Goal: Task Accomplishment & Management: Manage account settings

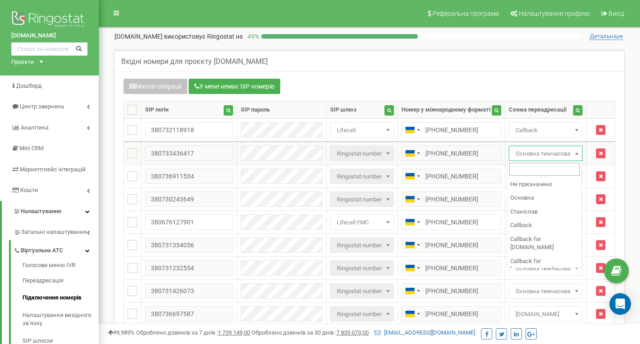
click at [558, 154] on span "Основна тимчасова" at bounding box center [545, 153] width 67 height 13
select select "192598"
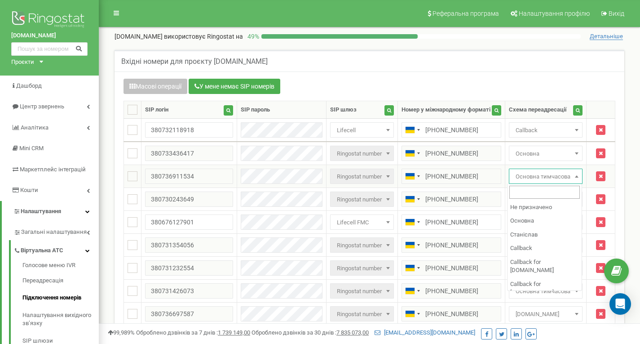
click at [544, 169] on span "Основна тимчасова" at bounding box center [546, 175] width 74 height 15
select select "192598"
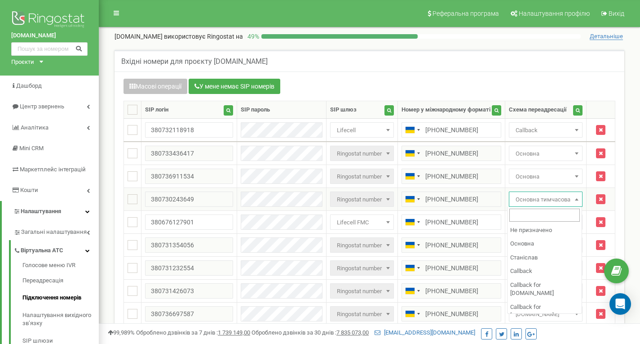
click at [534, 200] on span "Основна тимчасова" at bounding box center [545, 199] width 67 height 13
select select "192598"
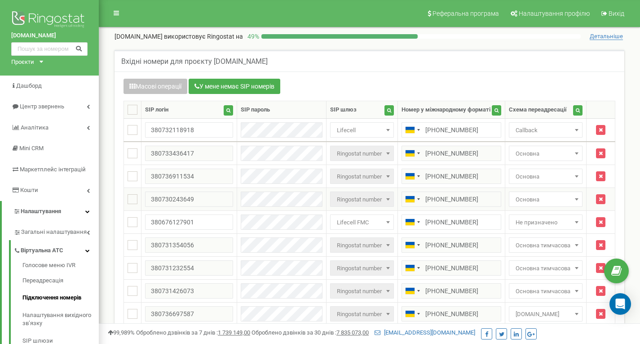
scroll to position [45, 0]
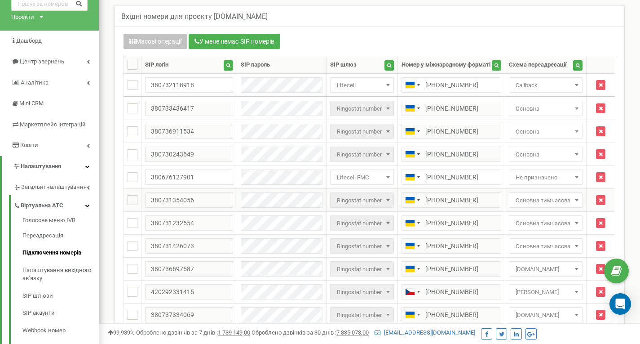
click at [544, 202] on span "Основна тимчасова" at bounding box center [545, 200] width 67 height 13
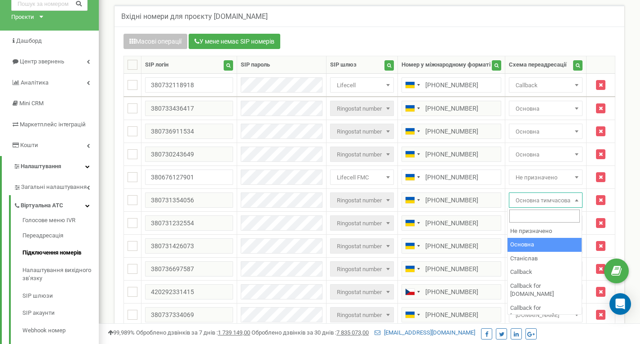
select select "192598"
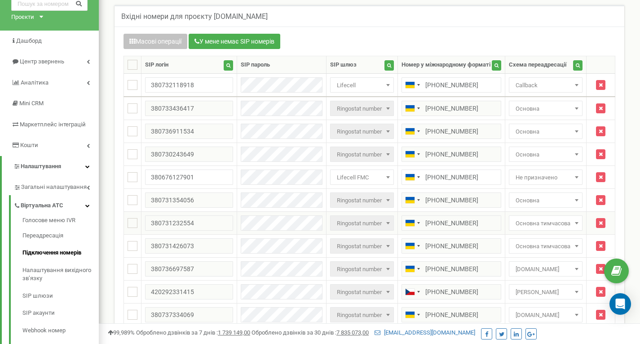
click at [540, 223] on span "Основна тимчасова" at bounding box center [545, 223] width 67 height 13
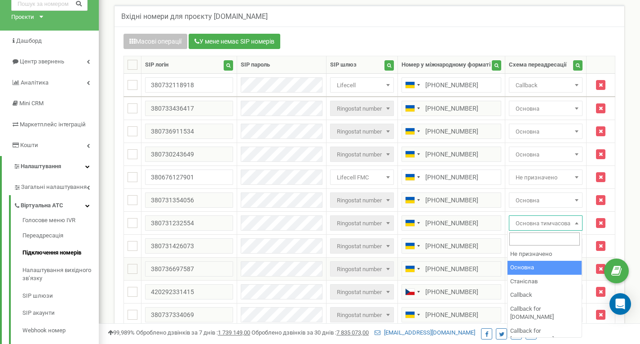
select select "192598"
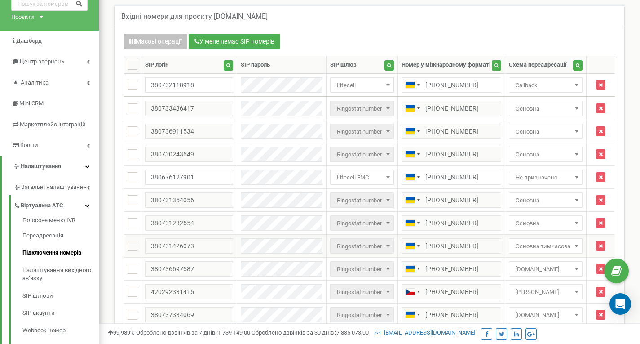
click at [538, 249] on span "Основна тимчасова" at bounding box center [545, 246] width 67 height 13
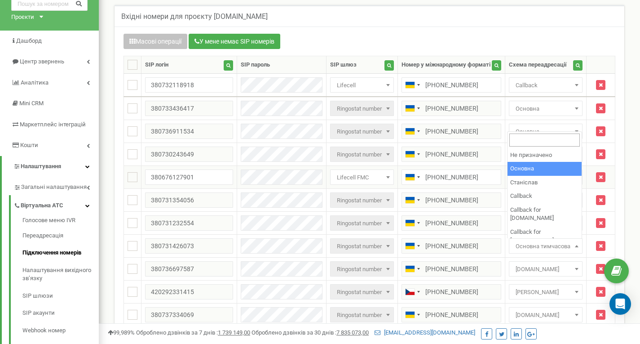
select select "192598"
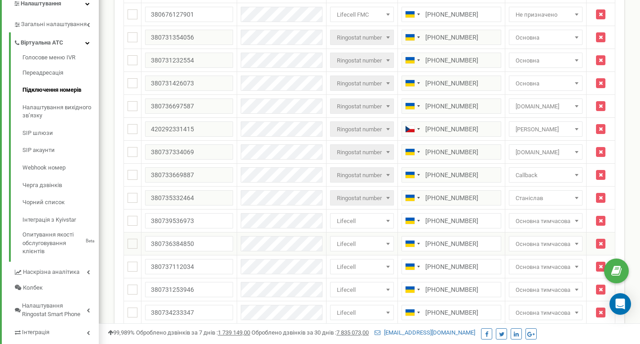
scroll to position [225, 0]
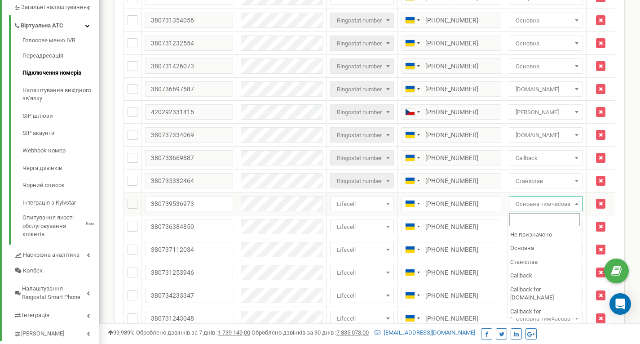
click at [546, 209] on span "Основна тимчасова" at bounding box center [545, 204] width 67 height 13
select select "192598"
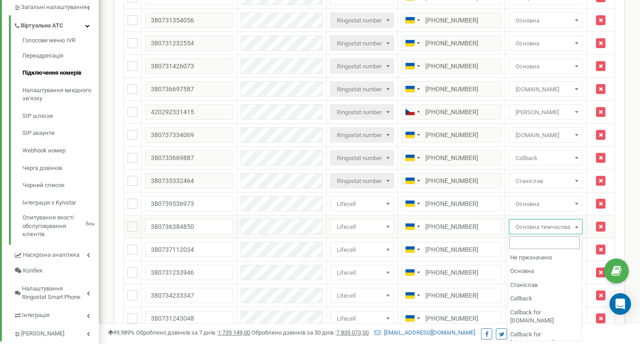
click at [535, 227] on span "Основна тимчасова" at bounding box center [545, 227] width 67 height 13
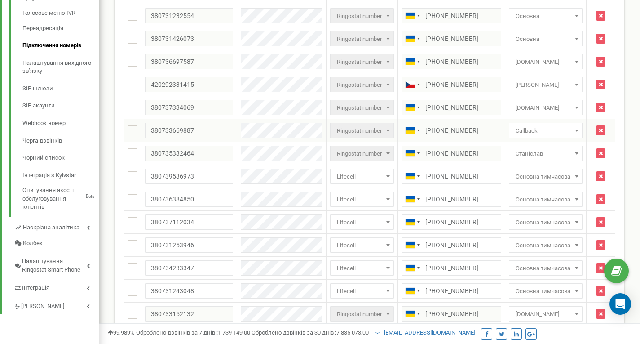
scroll to position [269, 0]
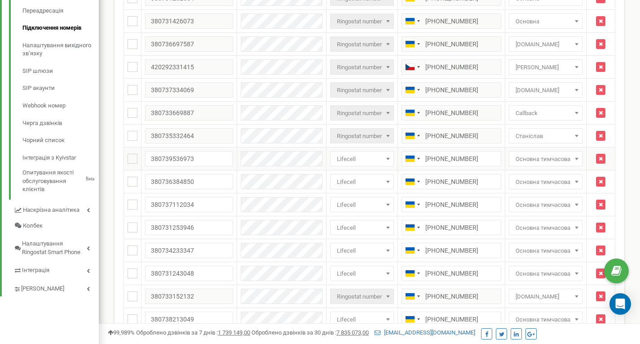
click at [542, 165] on span "Основна тимчасова" at bounding box center [546, 158] width 74 height 15
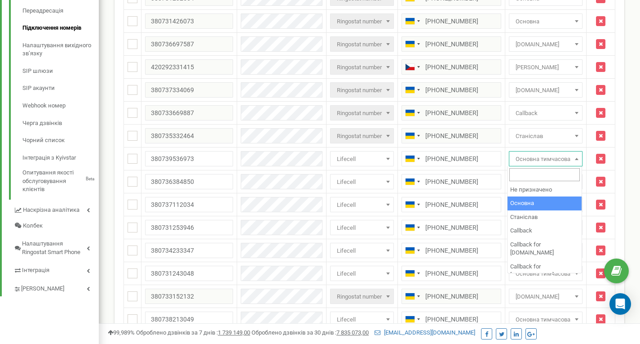
select select "192598"
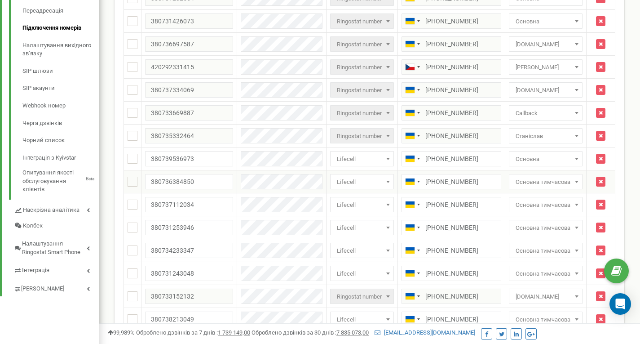
click at [537, 184] on span "Основна тимчасова" at bounding box center [545, 182] width 67 height 13
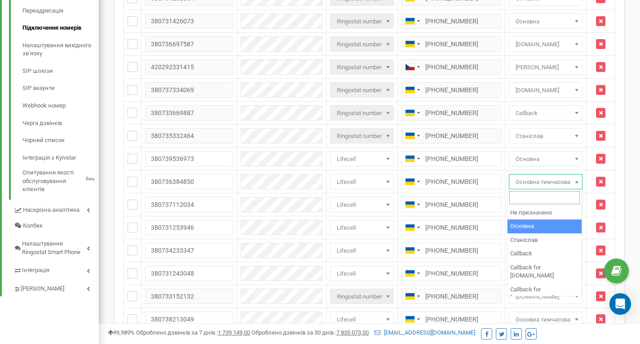
select select "192598"
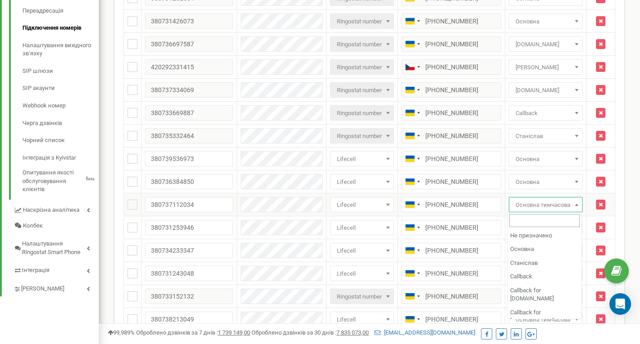
click at [538, 201] on span "Основна тимчасова" at bounding box center [545, 204] width 67 height 13
select select "192598"
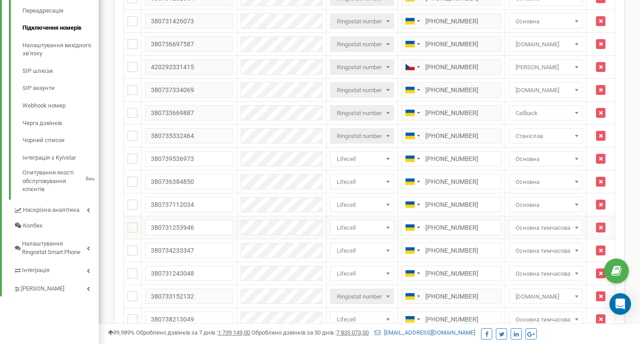
click at [545, 225] on span "Основна тимчасова" at bounding box center [545, 227] width 67 height 13
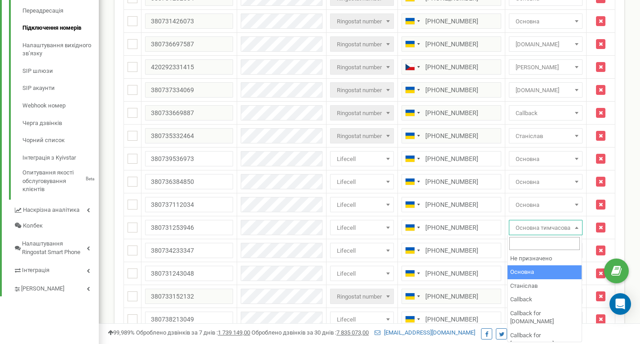
select select "192598"
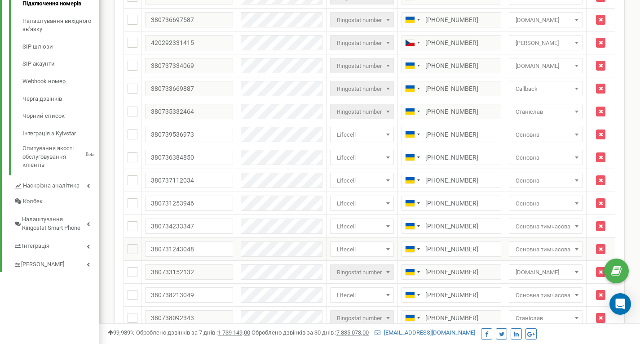
scroll to position [314, 0]
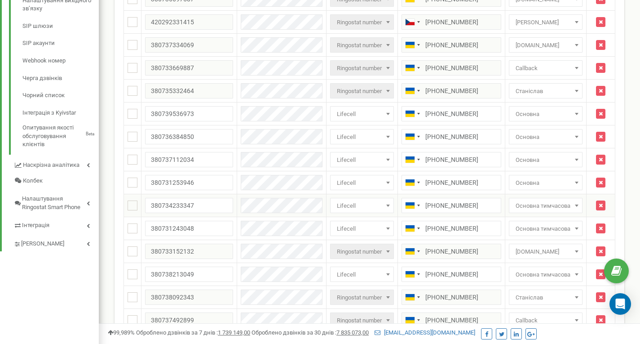
click at [529, 208] on span "Основна тимчасова" at bounding box center [545, 205] width 67 height 13
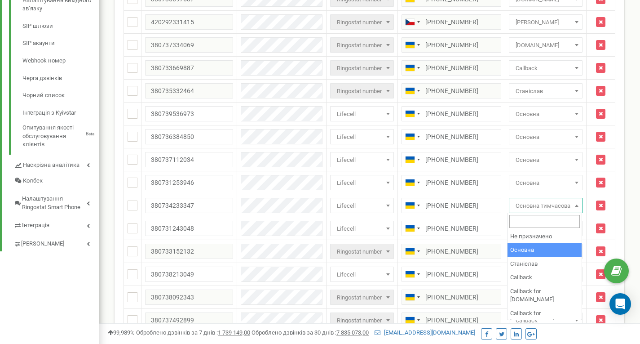
select select "192598"
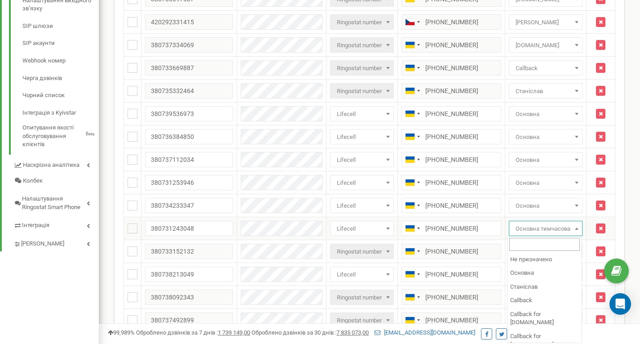
click at [531, 227] on span "Основна тимчасова" at bounding box center [545, 228] width 67 height 13
select select "192598"
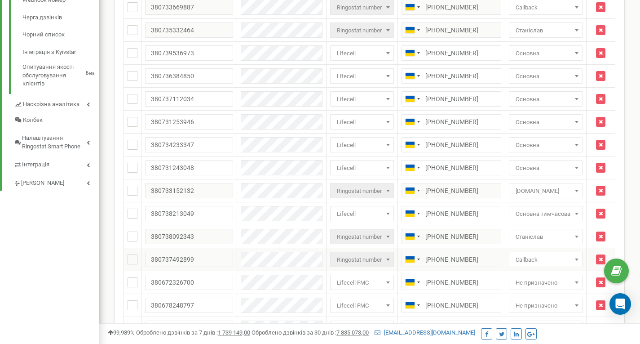
scroll to position [404, 0]
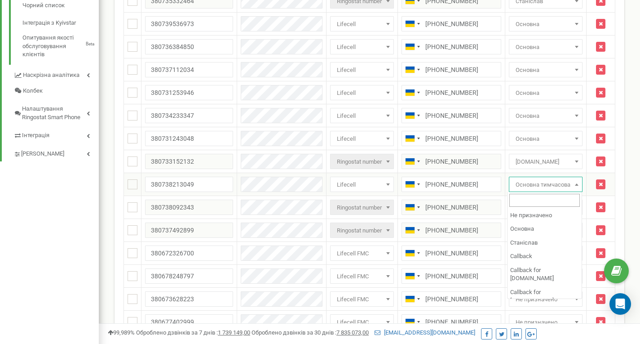
click at [542, 185] on span "Основна тимчасова" at bounding box center [545, 184] width 67 height 13
select select "192598"
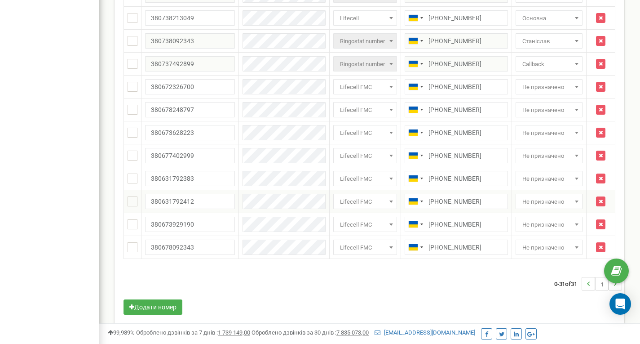
scroll to position [582, 0]
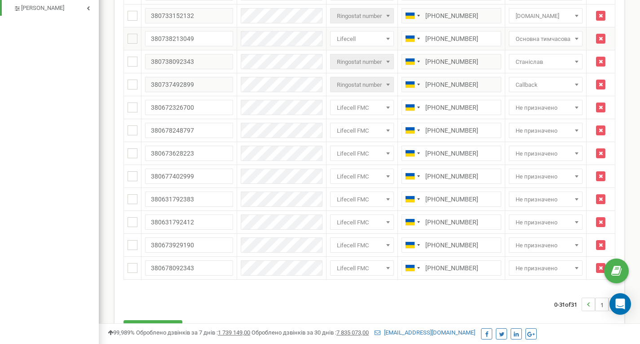
scroll to position [492, 0]
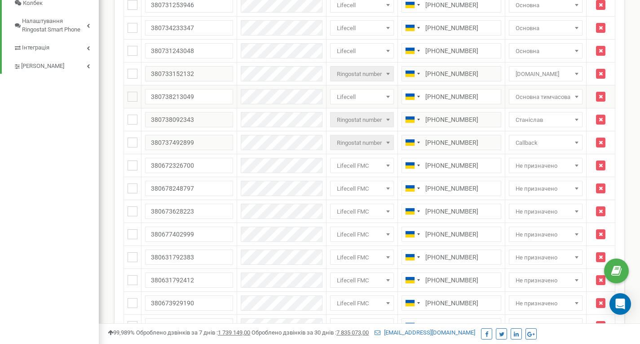
click at [528, 96] on span "Основна тимчасова" at bounding box center [545, 97] width 67 height 13
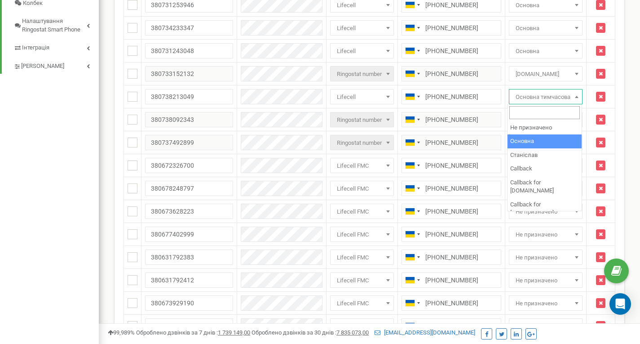
select select "192598"
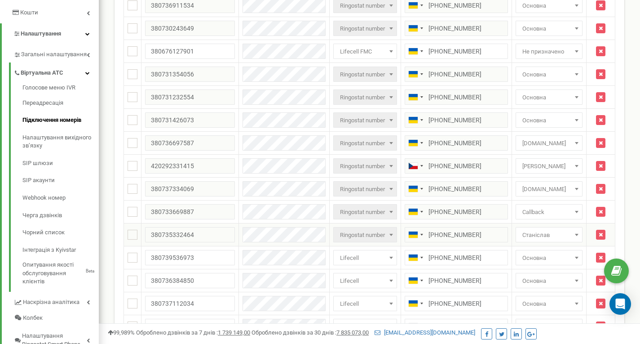
scroll to position [56, 0]
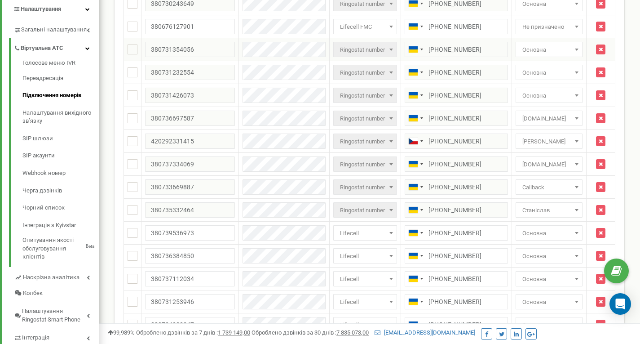
scroll to position [235, 0]
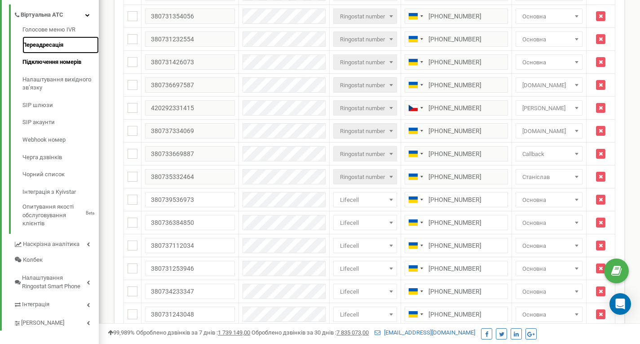
click at [40, 45] on link "Переадресація" at bounding box center [60, 45] width 76 height 18
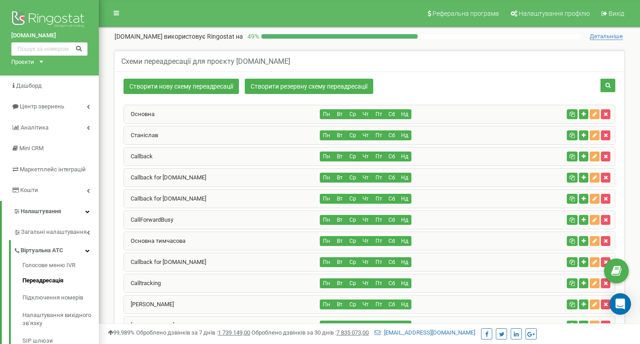
click at [210, 110] on div "Основна" at bounding box center [222, 114] width 196 height 18
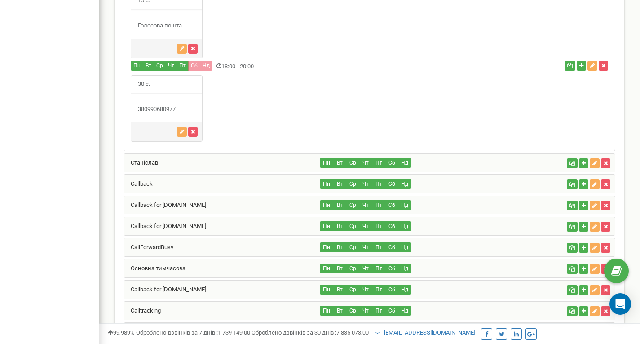
scroll to position [584, 0]
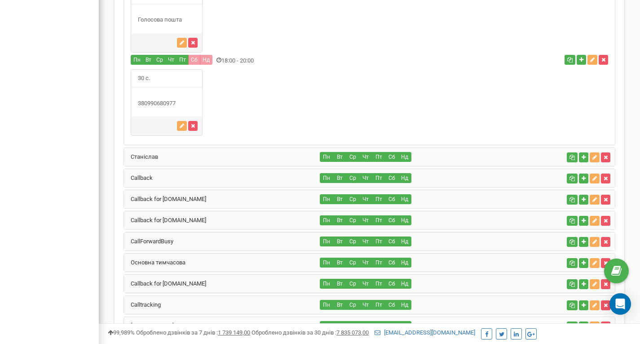
click at [172, 179] on div "Callback" at bounding box center [222, 178] width 196 height 18
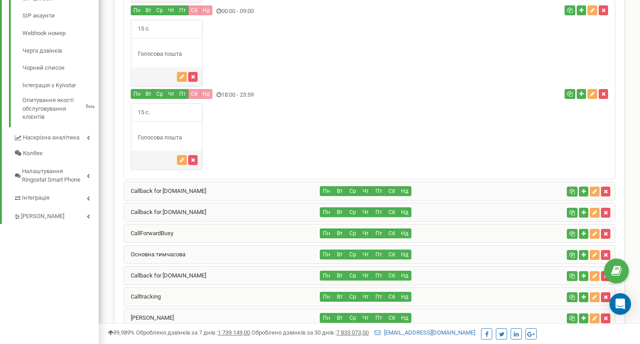
scroll to position [359, 0]
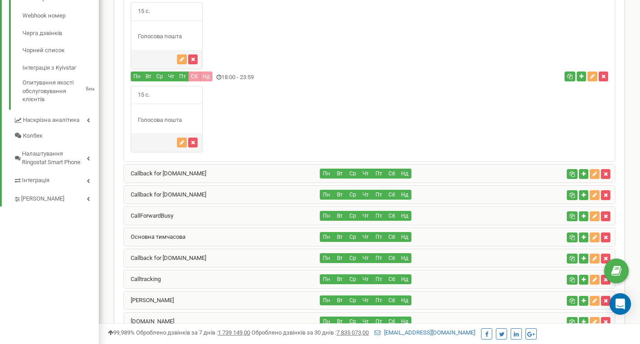
click at [230, 170] on div "Callback for [DOMAIN_NAME]" at bounding box center [222, 173] width 196 height 18
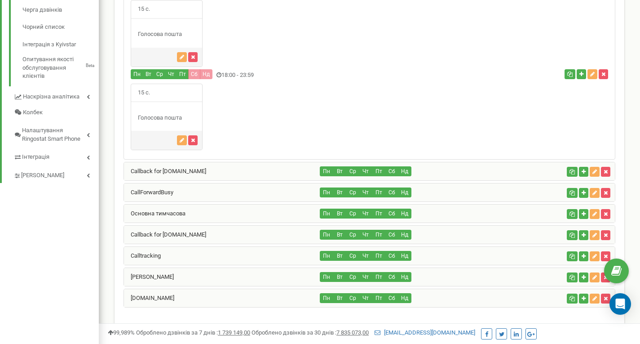
scroll to position [404, 0]
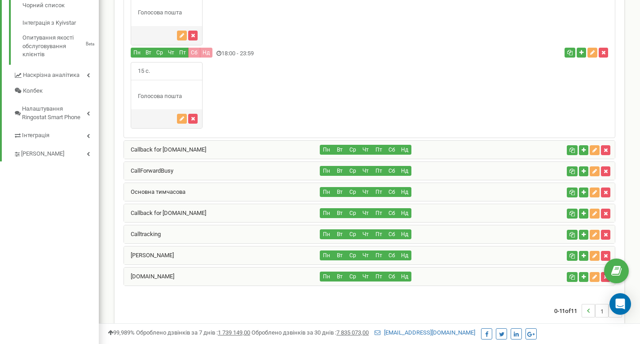
click at [203, 171] on div "CallForwardBusy" at bounding box center [222, 171] width 196 height 18
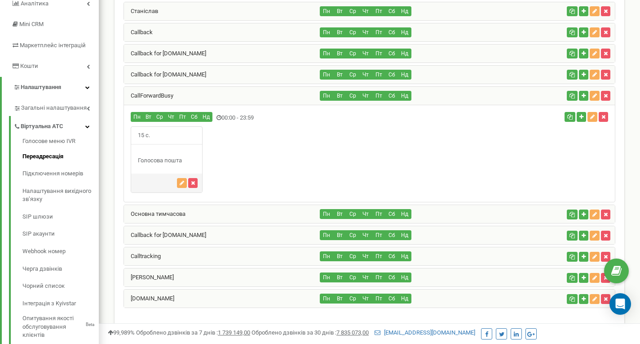
scroll to position [199, 0]
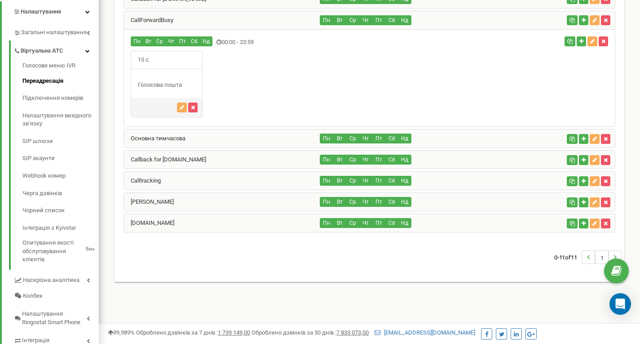
click at [196, 163] on div "Callback for [DOMAIN_NAME]" at bounding box center [222, 159] width 196 height 18
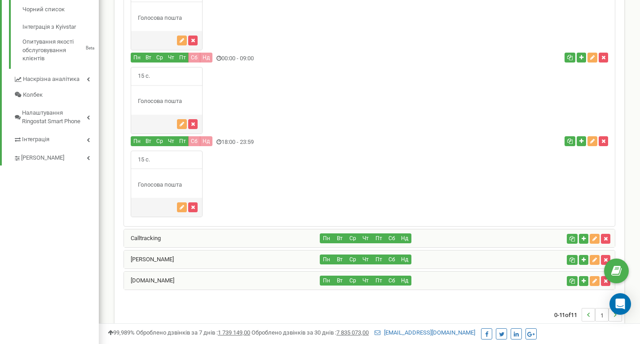
scroll to position [424, 0]
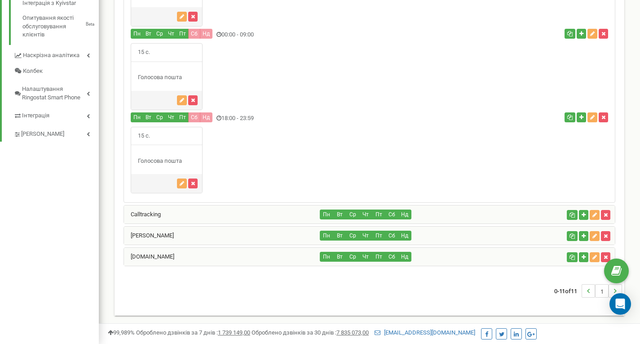
click at [236, 260] on div "[DOMAIN_NAME]" at bounding box center [222, 256] width 196 height 18
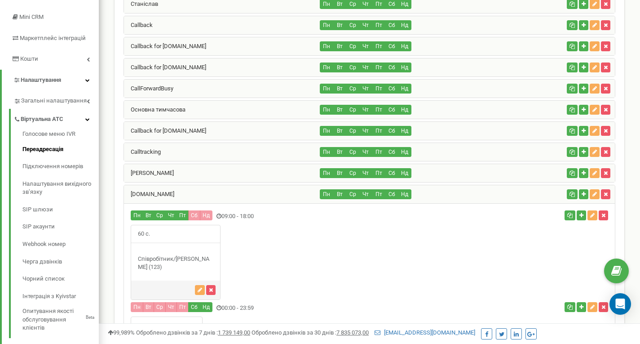
scroll to position [110, 0]
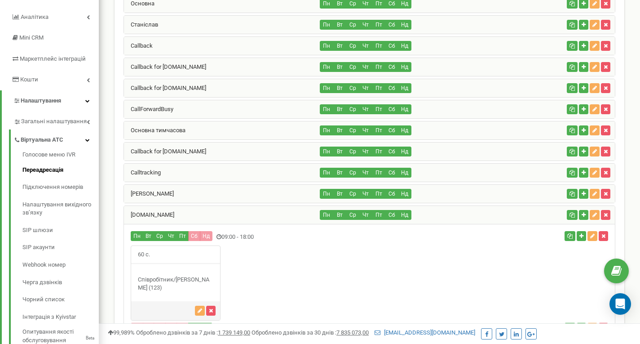
click at [168, 192] on div "[PERSON_NAME]" at bounding box center [222, 194] width 196 height 18
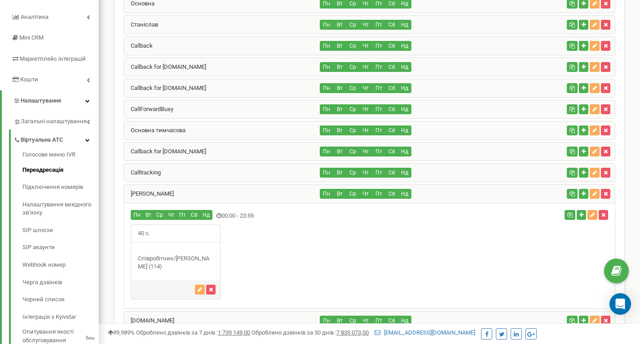
click at [182, 170] on div "Calltracking" at bounding box center [222, 172] width 196 height 18
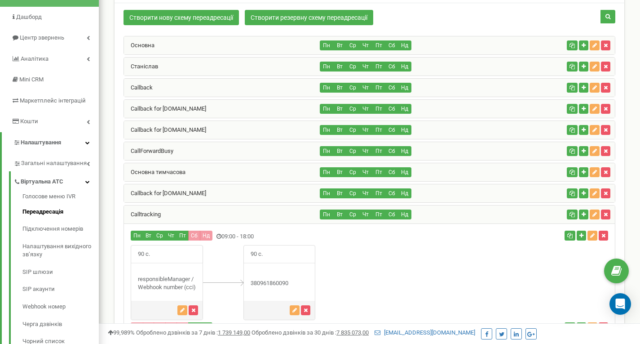
scroll to position [66, 0]
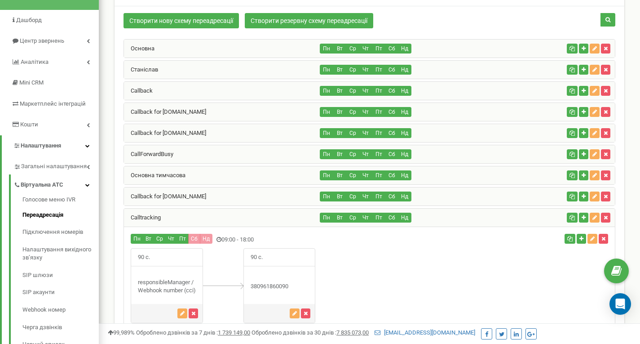
click at [160, 84] on div "Callback" at bounding box center [222, 91] width 196 height 18
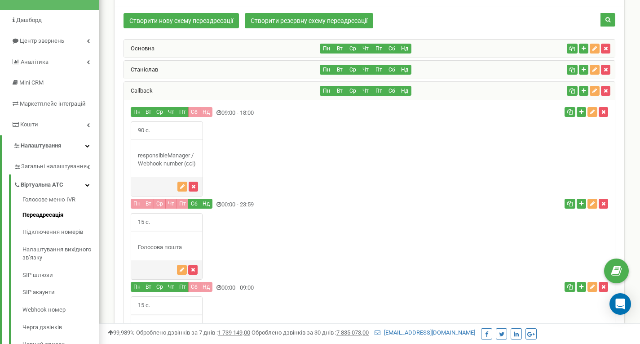
click at [169, 90] on div "Callback" at bounding box center [222, 91] width 196 height 18
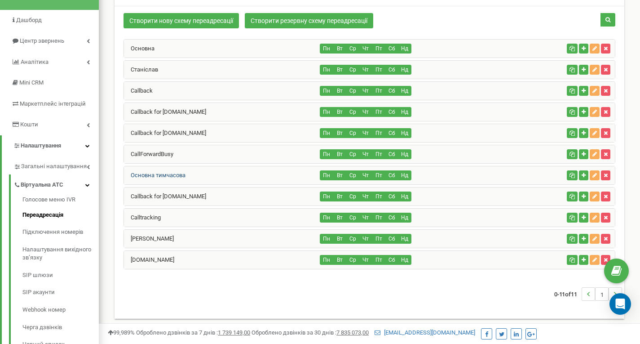
click at [162, 175] on link "Основна тимчасова" at bounding box center [155, 175] width 62 height 7
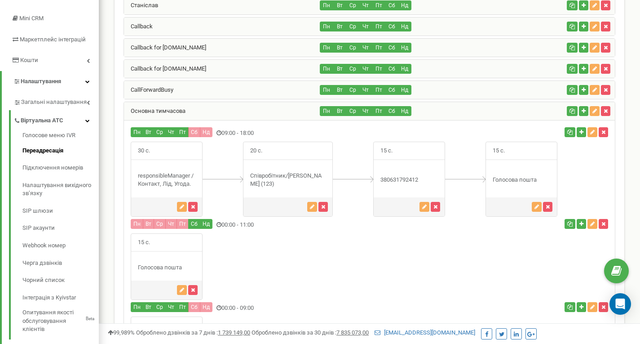
scroll to position [155, 0]
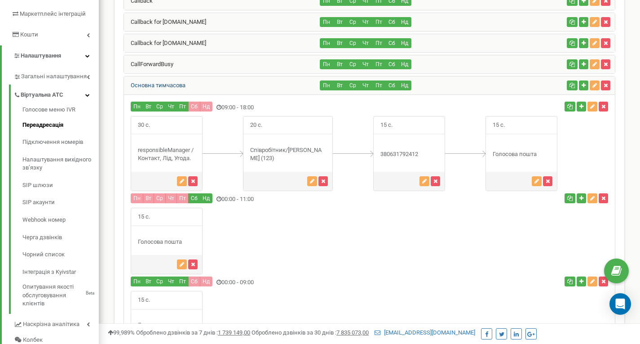
click at [166, 86] on link "Основна тимчасова" at bounding box center [155, 85] width 62 height 7
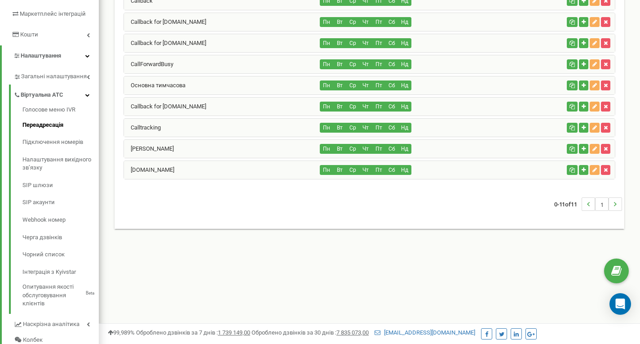
click at [159, 110] on div "Callback for wedi.in.ua" at bounding box center [222, 106] width 196 height 18
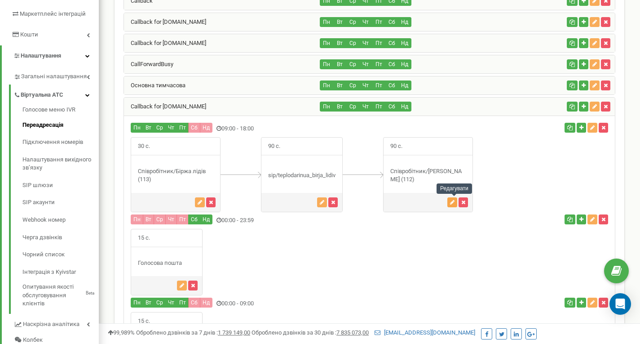
click at [454, 199] on icon "button" at bounding box center [452, 201] width 4 height 5
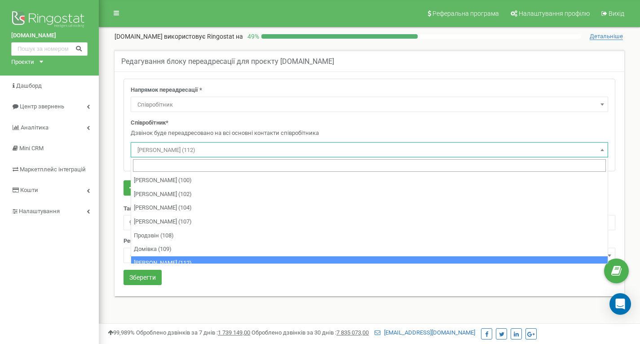
select select "Employee"
select select "404201"
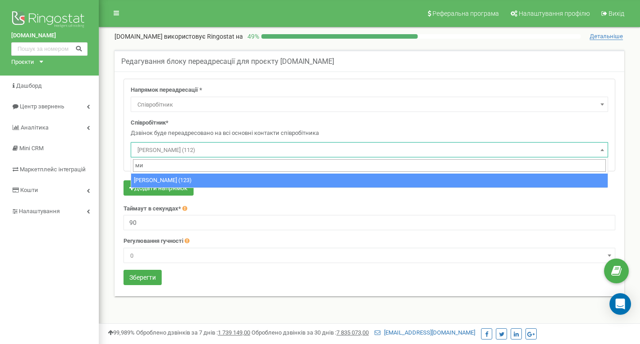
type input "ми"
select select "492362"
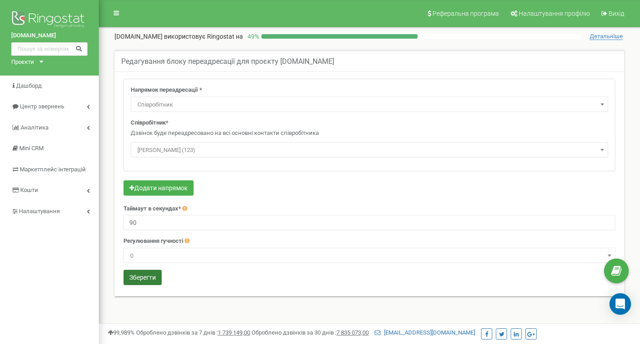
click at [129, 275] on button "Зберегти" at bounding box center [142, 276] width 38 height 15
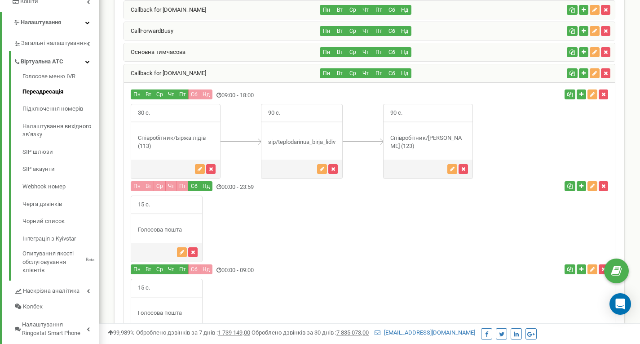
scroll to position [136, 0]
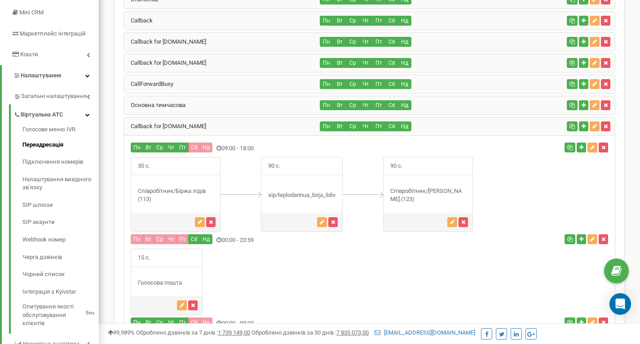
click at [142, 130] on div "Callback for [DOMAIN_NAME]" at bounding box center [222, 126] width 196 height 18
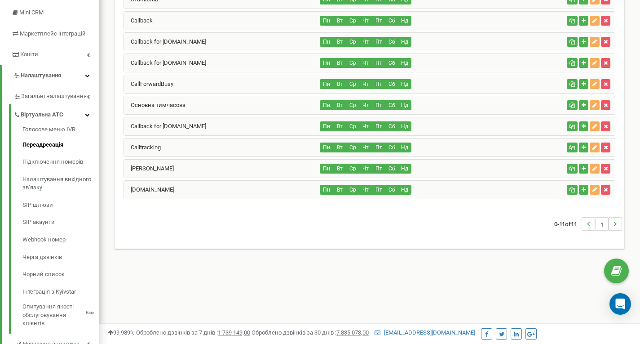
click at [143, 182] on div "[DOMAIN_NAME]" at bounding box center [222, 190] width 196 height 18
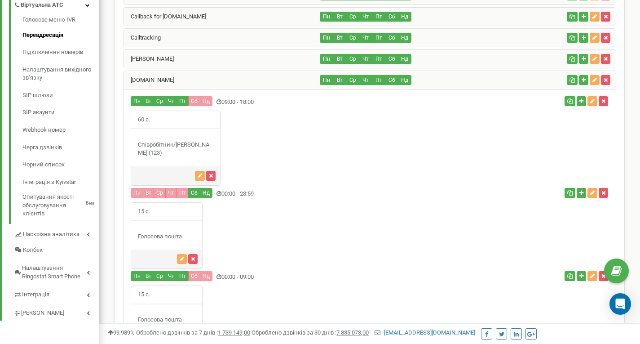
scroll to position [155, 0]
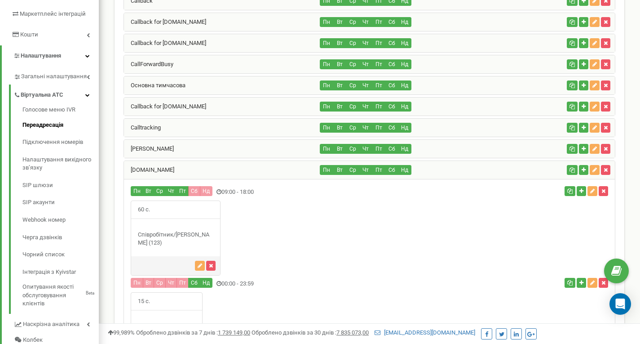
click at [151, 132] on div "Calltracking" at bounding box center [222, 128] width 196 height 18
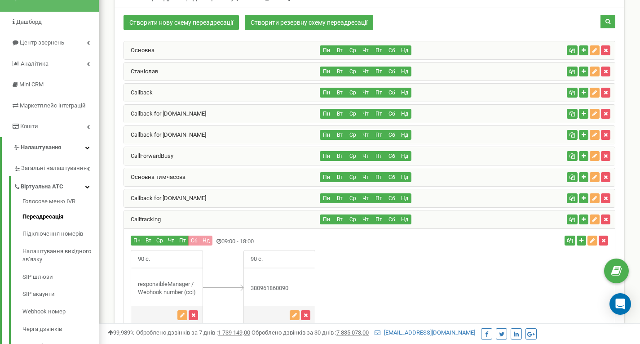
scroll to position [21, 0]
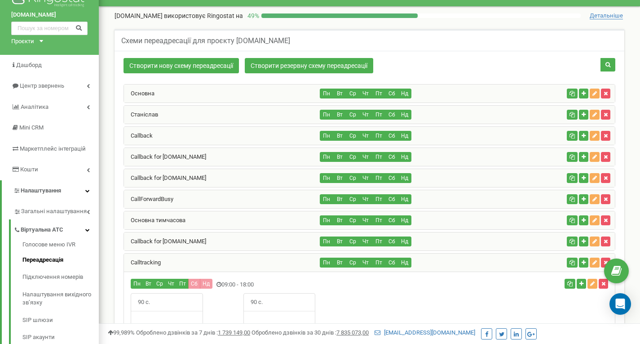
click at [156, 95] on div "Основна" at bounding box center [222, 93] width 196 height 18
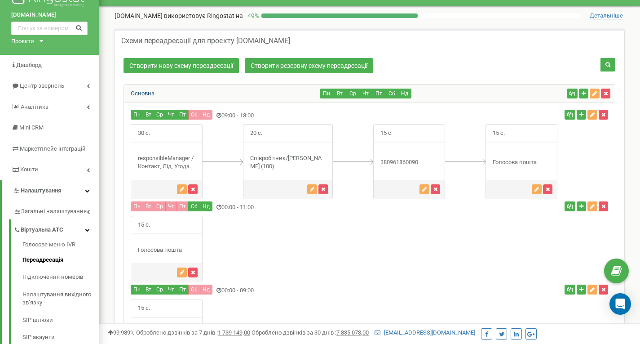
click at [152, 93] on link "Основна" at bounding box center [139, 93] width 31 height 7
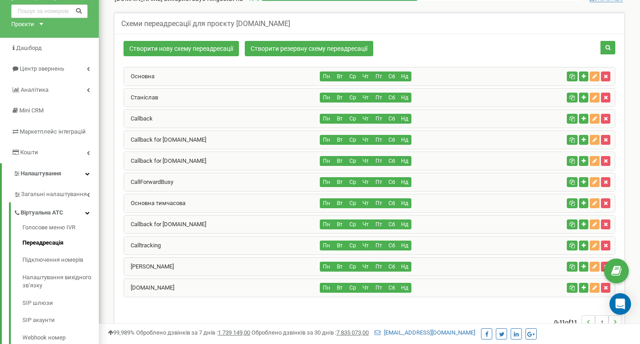
scroll to position [66, 0]
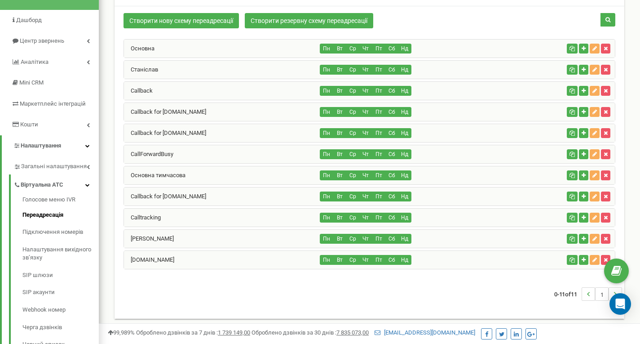
drag, startPoint x: 203, startPoint y: 110, endPoint x: 152, endPoint y: 116, distance: 52.1
click at [152, 116] on div "Callback for [DOMAIN_NAME]" at bounding box center [222, 112] width 196 height 18
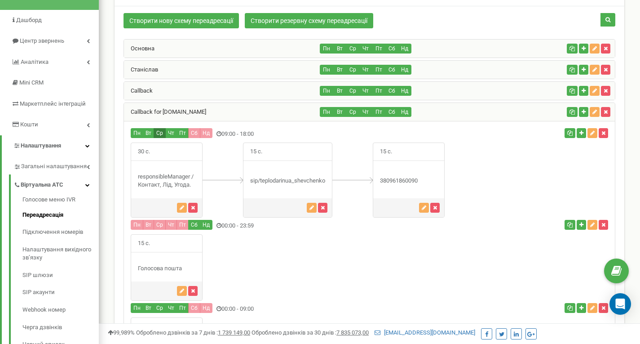
copy link "for teplodar.in.ua"
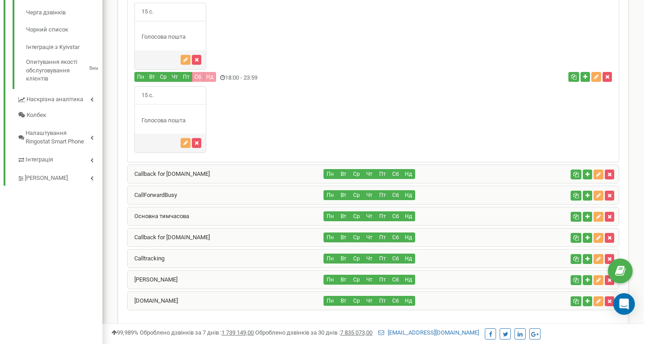
scroll to position [425, 0]
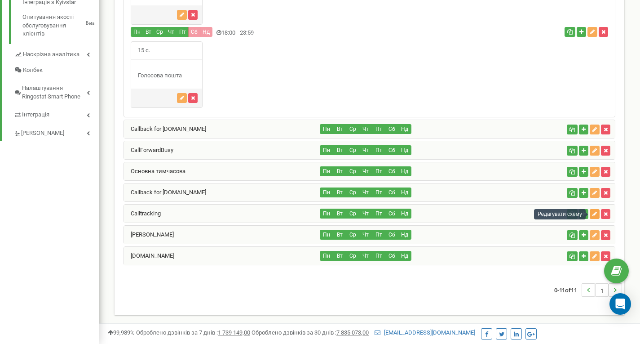
click at [596, 213] on icon "button" at bounding box center [594, 213] width 4 height 5
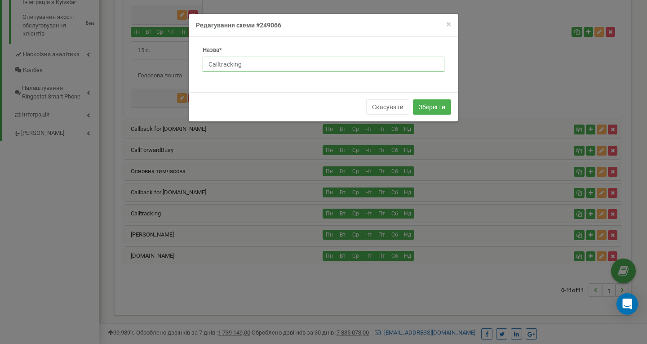
click at [243, 65] on input "Calltracking" at bounding box center [324, 64] width 242 height 15
paste input "for teplodar.in.ua"
type input "Calltracking for [DOMAIN_NAME]"
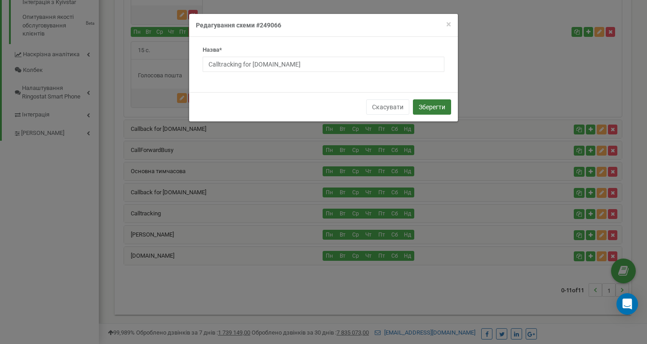
click at [428, 106] on button "Зберегти" at bounding box center [432, 106] width 38 height 15
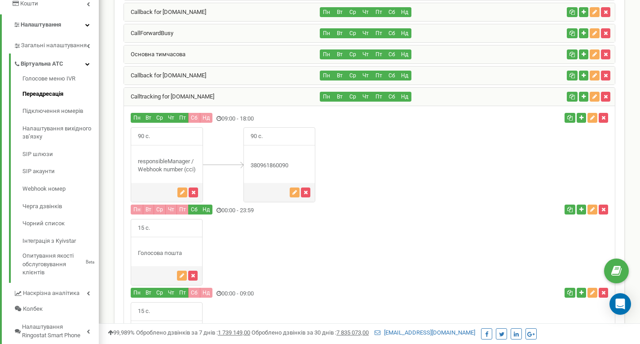
scroll to position [157, 0]
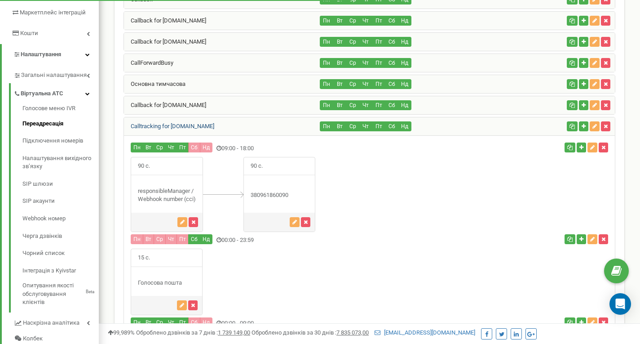
click at [162, 127] on link "Calltracking for [DOMAIN_NAME]" at bounding box center [169, 126] width 90 height 7
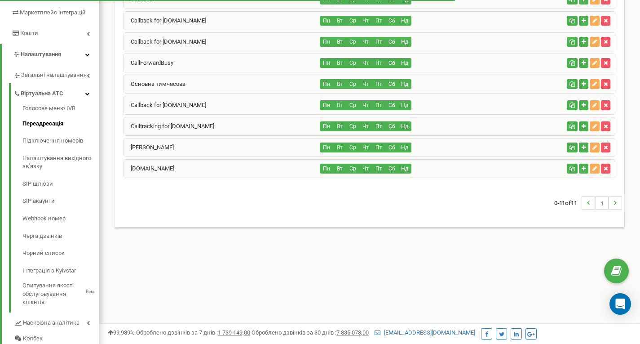
scroll to position [112, 0]
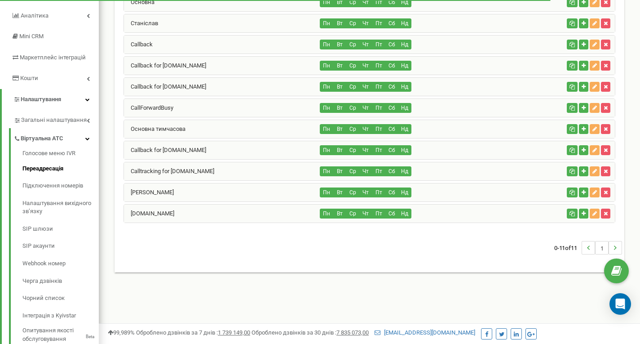
click at [207, 146] on div "Callback for [DOMAIN_NAME]" at bounding box center [222, 150] width 196 height 18
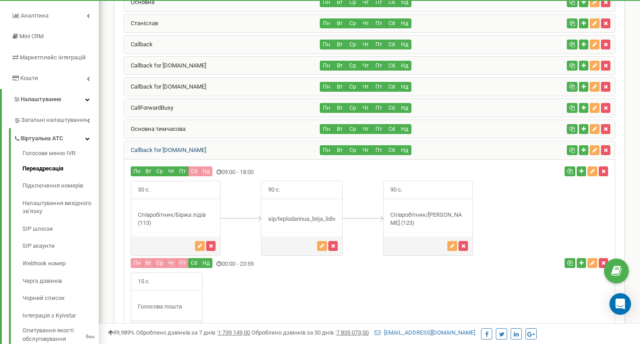
click at [173, 149] on link "Callback for [DOMAIN_NAME]" at bounding box center [165, 149] width 82 height 7
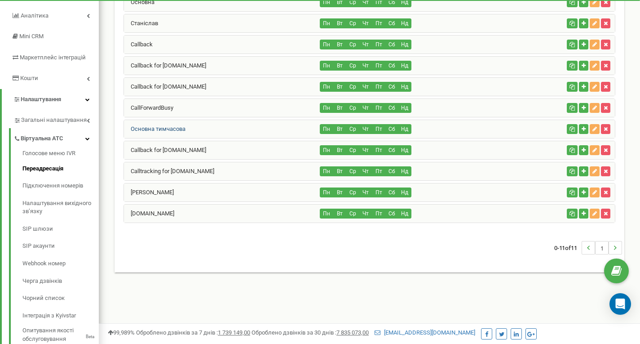
click at [163, 128] on link "Основна тимчасова" at bounding box center [155, 128] width 62 height 7
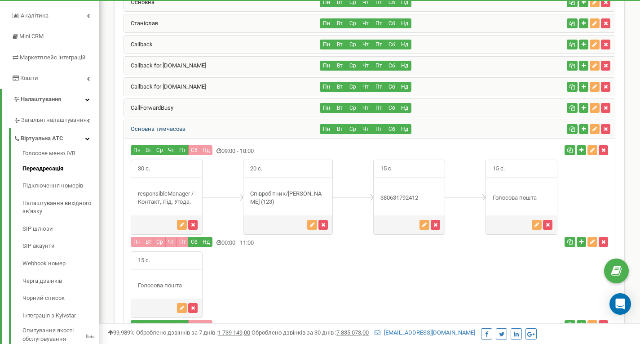
click at [163, 128] on link "Основна тимчасова" at bounding box center [155, 128] width 62 height 7
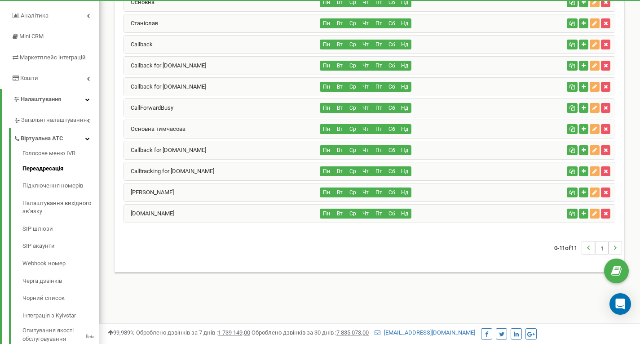
click at [158, 111] on div "CallForwardBusy" at bounding box center [222, 108] width 196 height 18
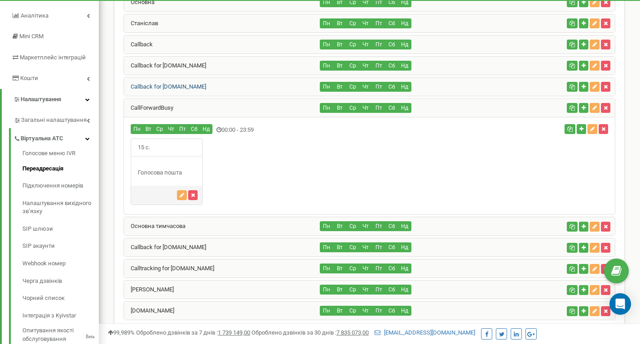
click at [165, 89] on link "Callback for [DOMAIN_NAME]" at bounding box center [165, 86] width 82 height 7
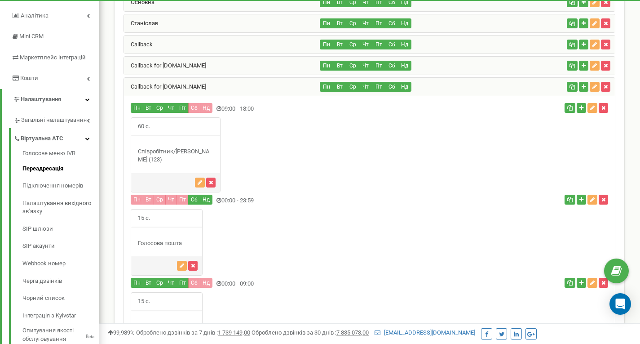
click at [159, 71] on div "Callback for [DOMAIN_NAME]" at bounding box center [222, 66] width 196 height 18
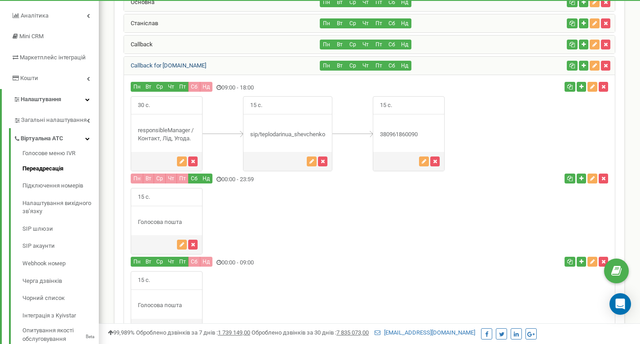
click at [163, 65] on link "Callback for [DOMAIN_NAME]" at bounding box center [165, 65] width 82 height 7
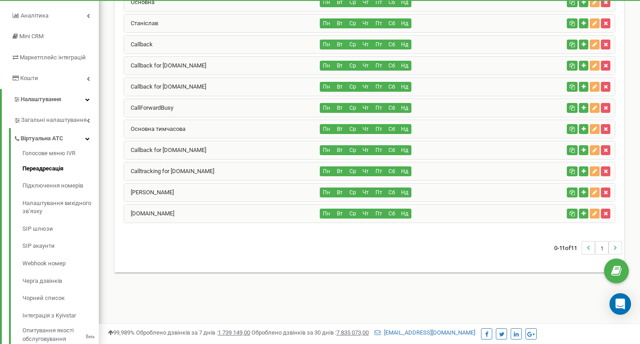
click at [162, 45] on div "Callback" at bounding box center [222, 44] width 196 height 18
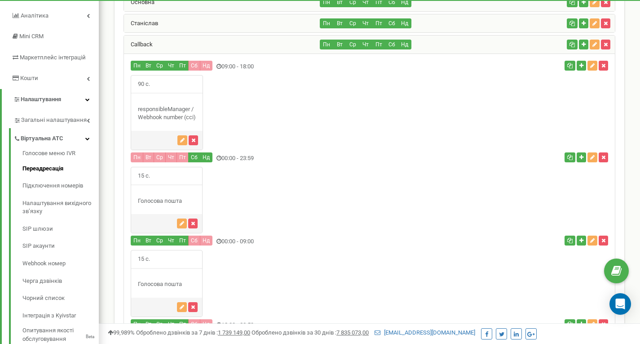
click at [163, 46] on div "Callback" at bounding box center [222, 44] width 196 height 18
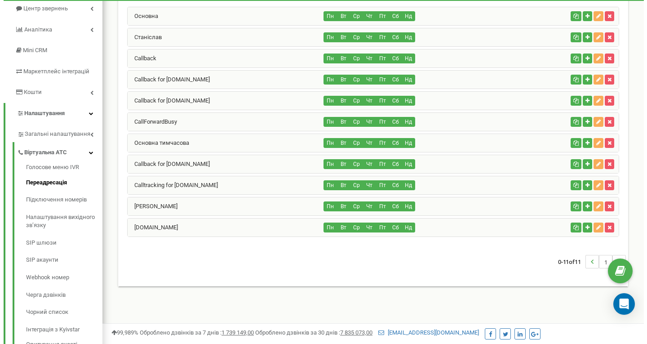
scroll to position [67, 0]
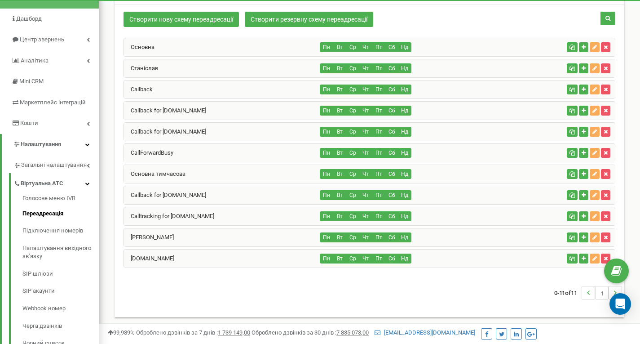
click at [163, 48] on div "Основна" at bounding box center [222, 47] width 196 height 18
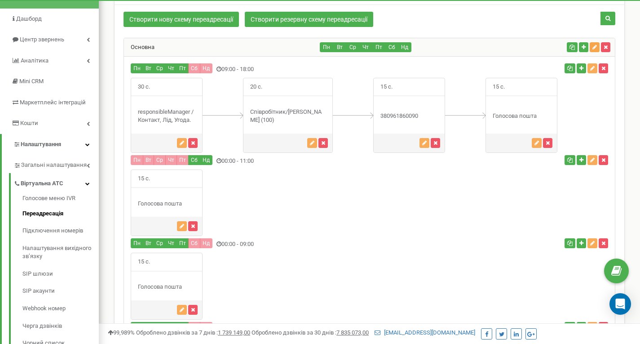
click at [596, 46] on icon "button" at bounding box center [594, 46] width 4 height 5
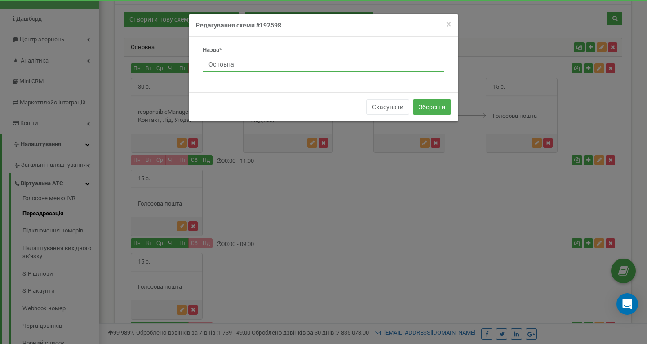
click at [283, 66] on input "Основна" at bounding box center [324, 64] width 242 height 15
paste input "for [DOMAIN_NAME]"
click at [231, 62] on input "Основна for teplodar.in.ua" at bounding box center [324, 64] width 242 height 15
type input "Основна for [DOMAIN_NAME]"
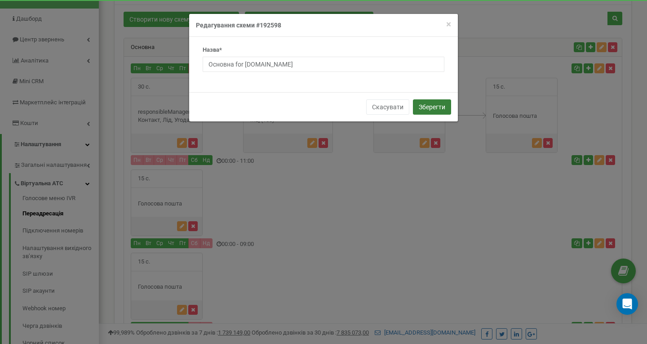
click at [428, 111] on button "Зберегти" at bounding box center [432, 106] width 38 height 15
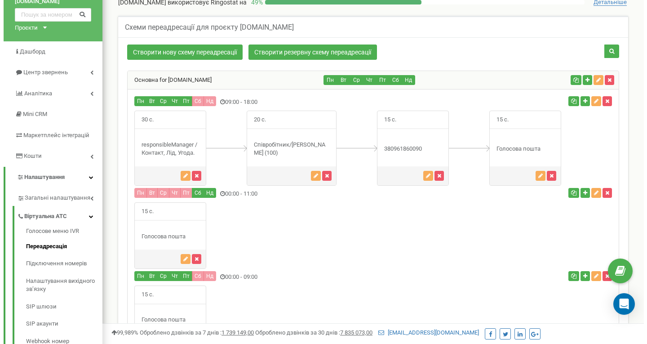
scroll to position [33, 0]
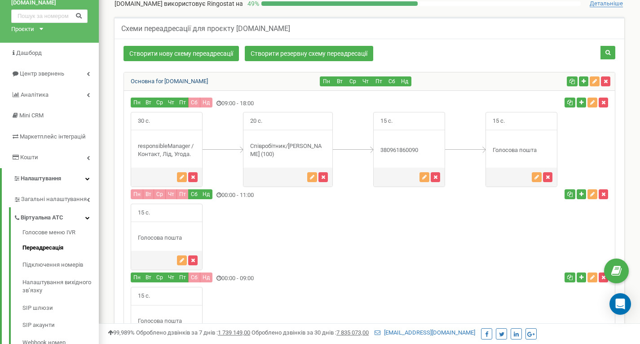
click at [168, 80] on link "Основна for [DOMAIN_NAME]" at bounding box center [166, 81] width 84 height 7
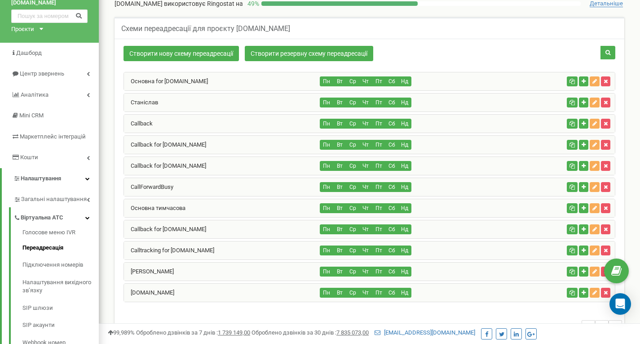
click at [185, 207] on div "Основна тимчасова" at bounding box center [222, 208] width 196 height 18
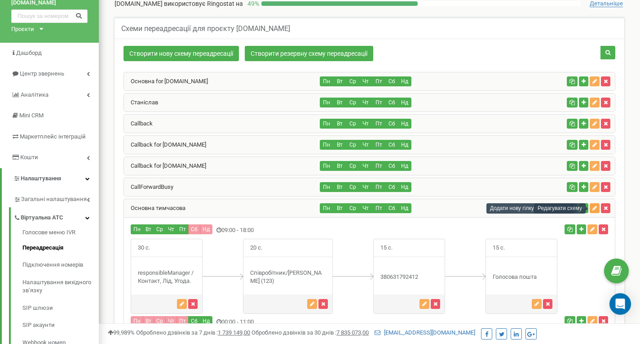
click at [595, 208] on icon "button" at bounding box center [594, 207] width 4 height 5
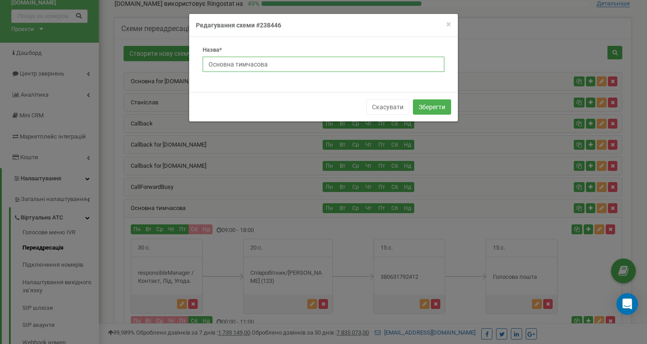
click at [296, 63] on input "Основна тимчасова" at bounding box center [324, 64] width 242 height 15
paste input "for [DOMAIN_NAME]"
type input "Основна тимчасова for [DOMAIN_NAME]"
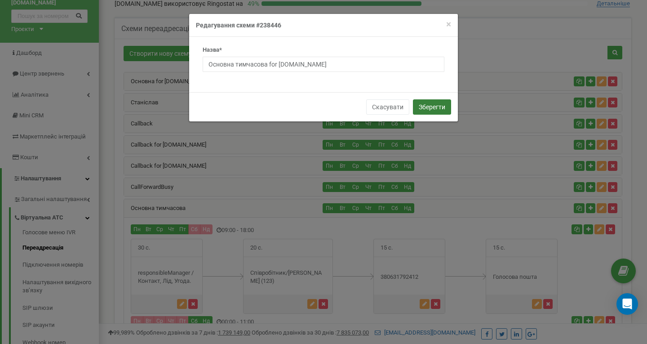
click at [429, 108] on button "Зберегти" at bounding box center [432, 106] width 38 height 15
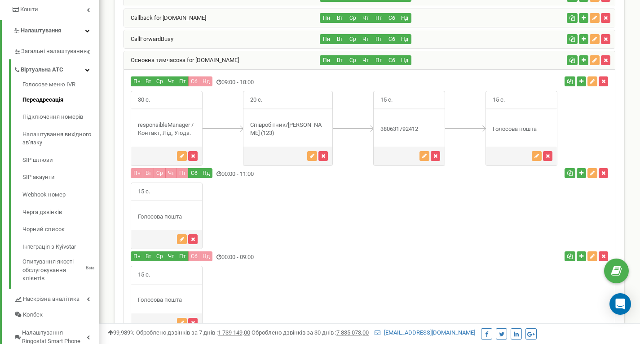
scroll to position [115, 0]
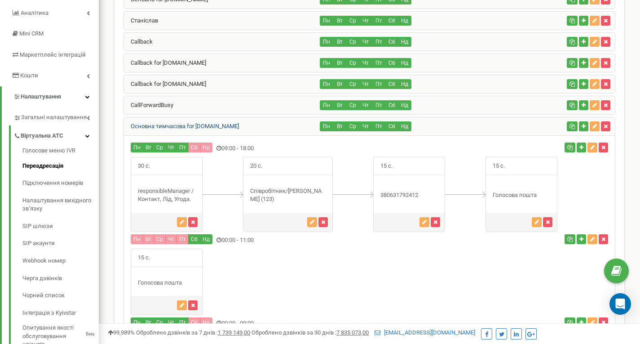
click at [133, 125] on link "Основна тимчасова for [DOMAIN_NAME]" at bounding box center [181, 126] width 115 height 7
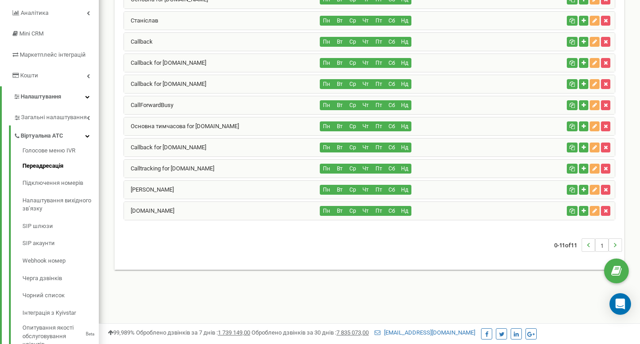
scroll to position [70, 0]
